Goal: Navigation & Orientation: Find specific page/section

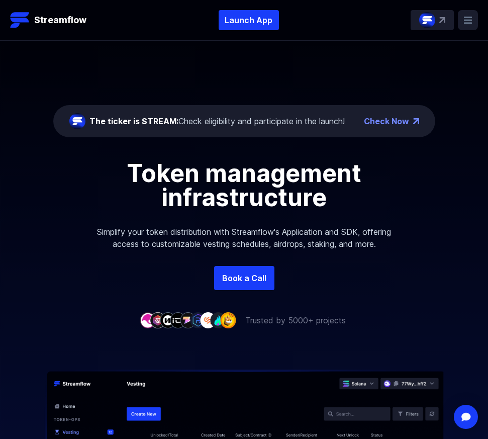
click at [470, 21] on rect at bounding box center [468, 20] width 20 height 20
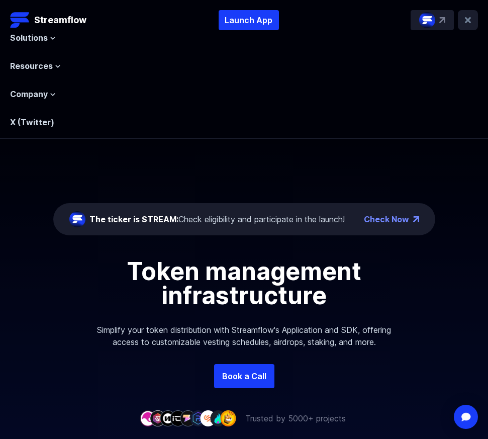
click at [440, 21] on img at bounding box center [443, 20] width 6 height 6
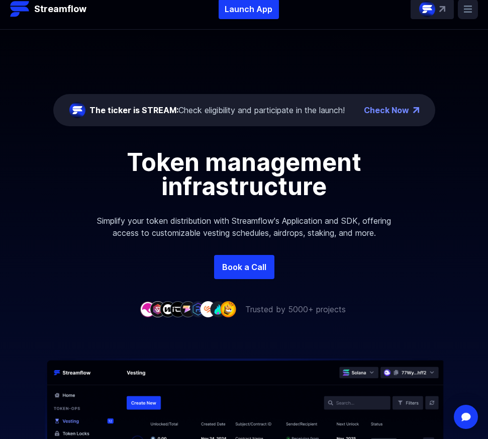
click at [250, 108] on div "The ticker is STREAM: Check eligibility and participate in the launch!" at bounding box center [218, 110] width 256 height 12
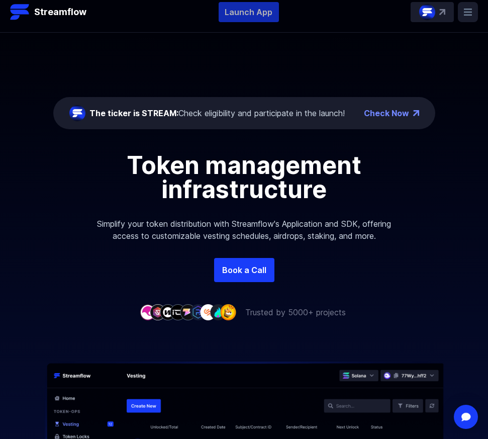
scroll to position [6, 0]
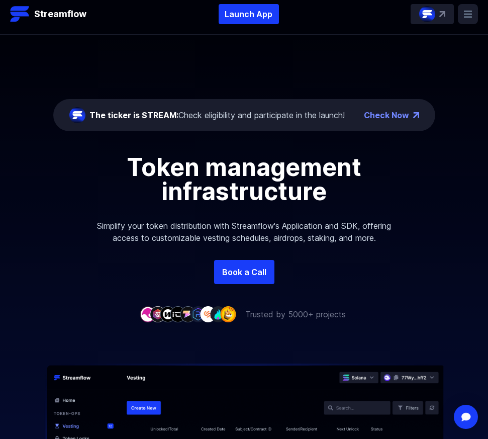
click at [468, 14] on icon at bounding box center [468, 14] width 8 height 7
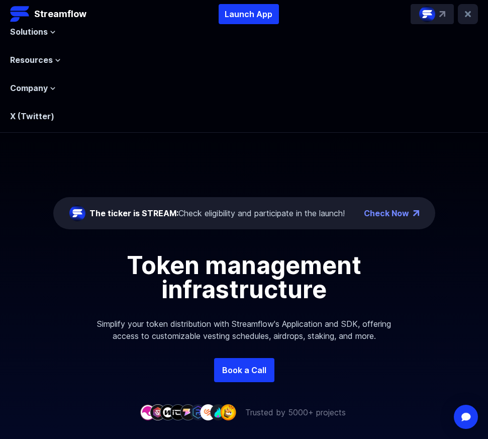
scroll to position [7, 0]
click at [49, 61] on span "Resources" at bounding box center [31, 60] width 43 height 12
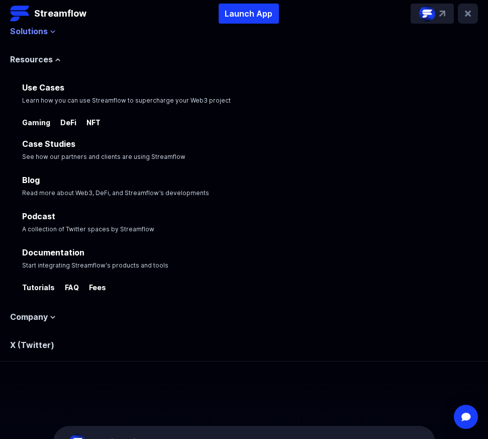
click at [50, 32] on icon at bounding box center [53, 32] width 6 height 6
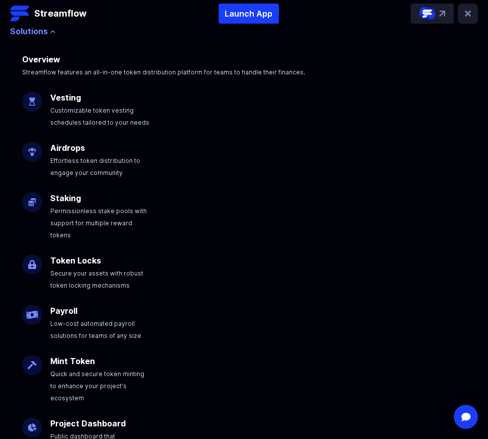
scroll to position [3, 0]
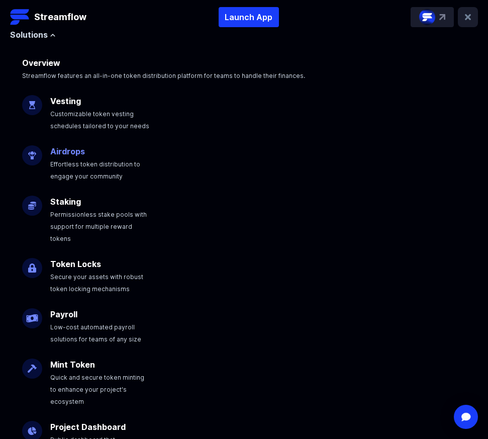
click at [61, 155] on link "Airdrops" at bounding box center [67, 151] width 35 height 10
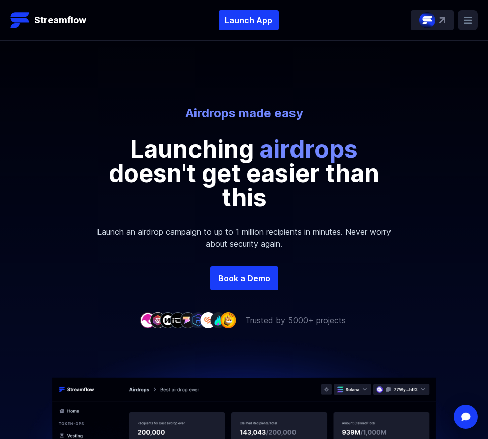
click at [444, 18] on img at bounding box center [443, 20] width 6 height 6
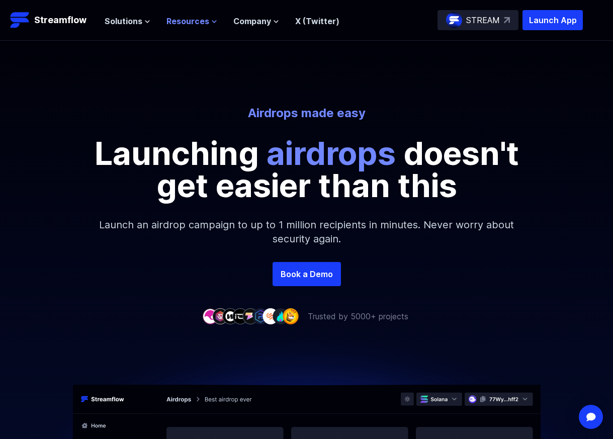
click at [213, 22] on icon at bounding box center [214, 22] width 6 height 6
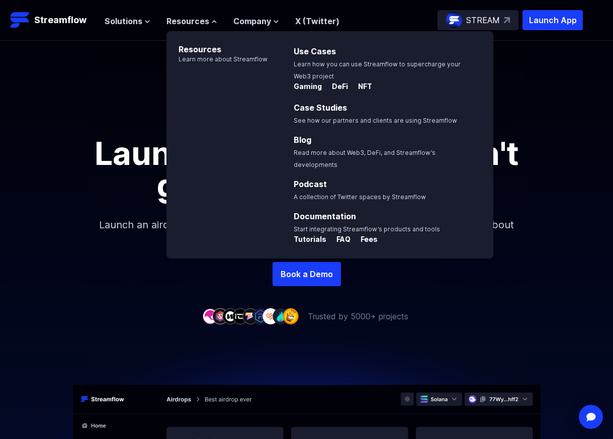
click at [488, 79] on div "Airdrops made easy Launching airdrops doesn't get easier than this Launch an ai…" at bounding box center [306, 151] width 613 height 221
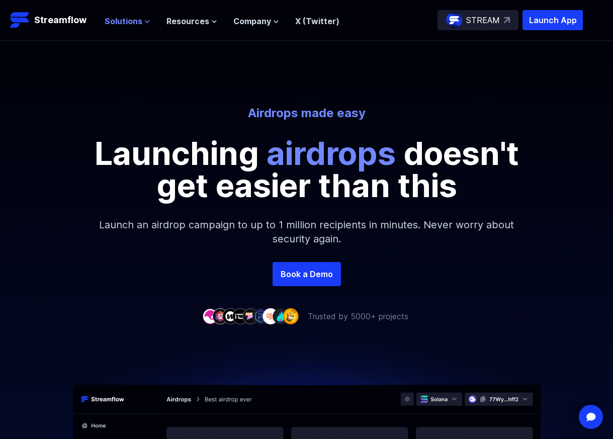
click at [147, 23] on icon at bounding box center [147, 22] width 6 height 6
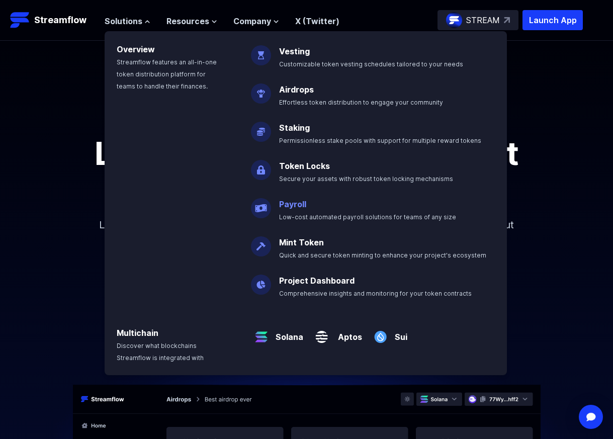
click at [300, 205] on link "Payroll" at bounding box center [292, 204] width 27 height 10
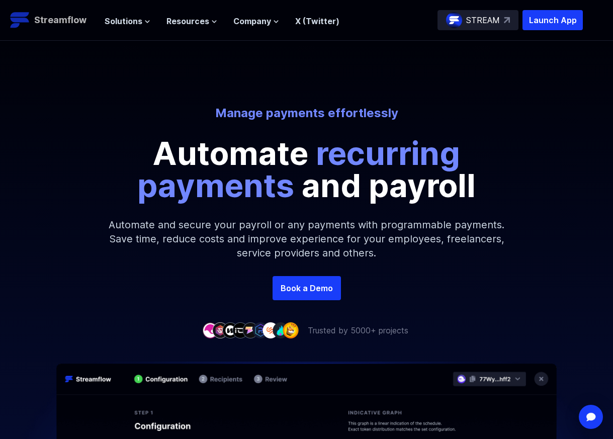
click at [88, 20] on link "Streamflow" at bounding box center [52, 20] width 84 height 20
